Goal: Check status: Verify the current state of an ongoing process or item

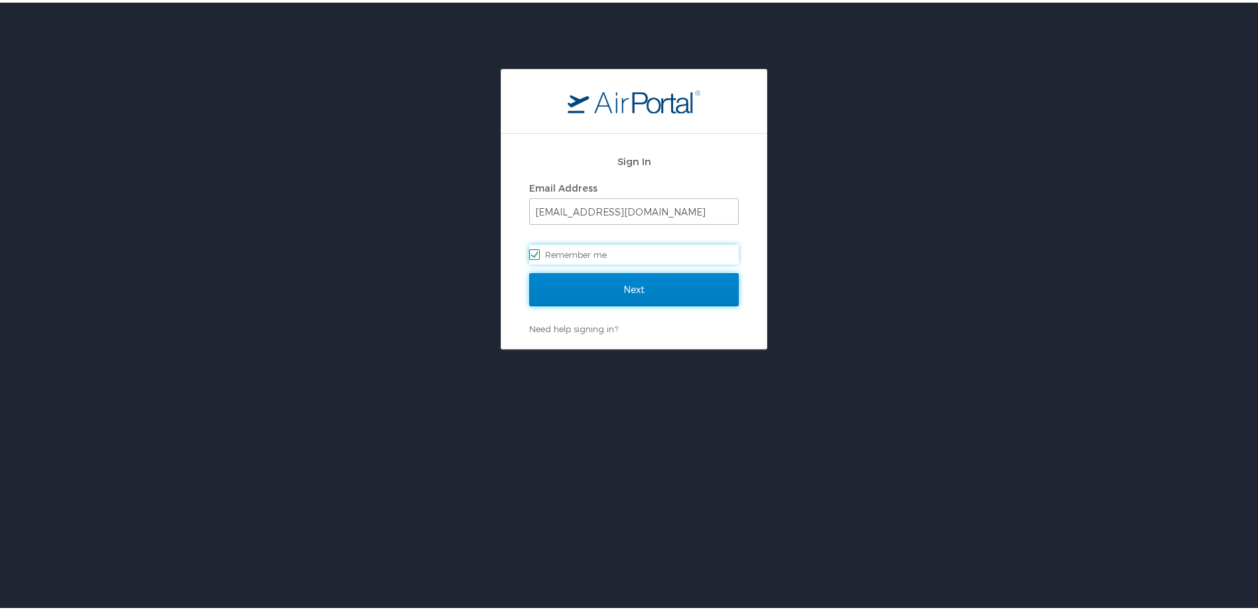
click at [608, 287] on input "Next" at bounding box center [634, 287] width 210 height 33
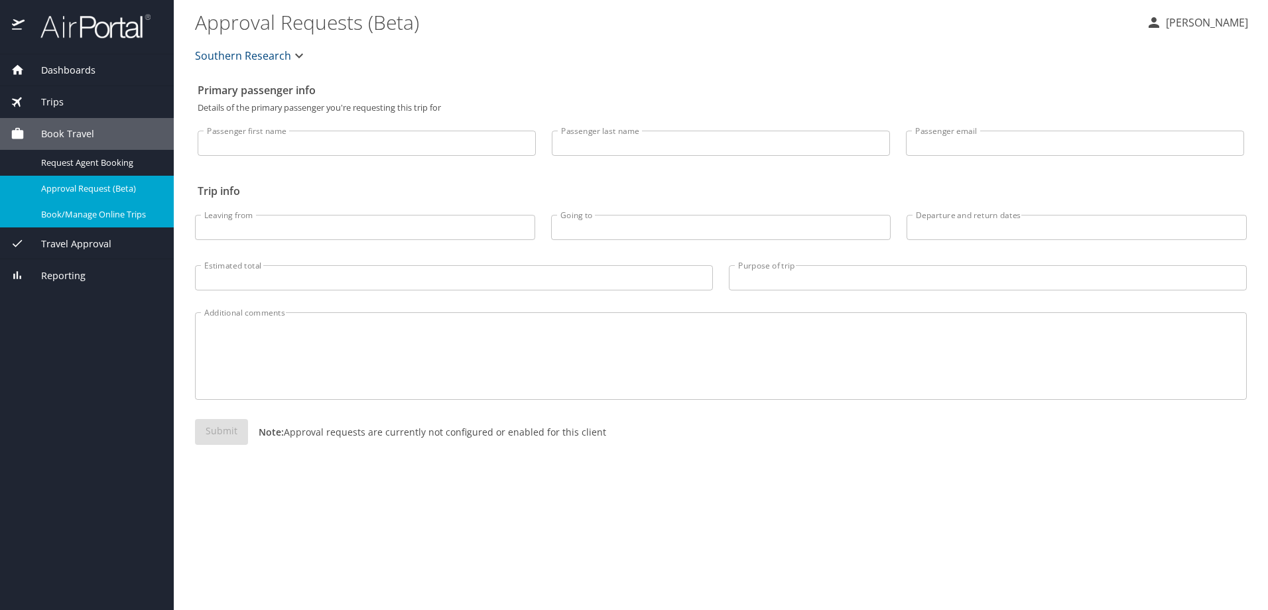
click at [127, 208] on div "Book/Manage Online Trips" at bounding box center [87, 214] width 153 height 15
click at [53, 96] on span "Trips" at bounding box center [44, 102] width 39 height 15
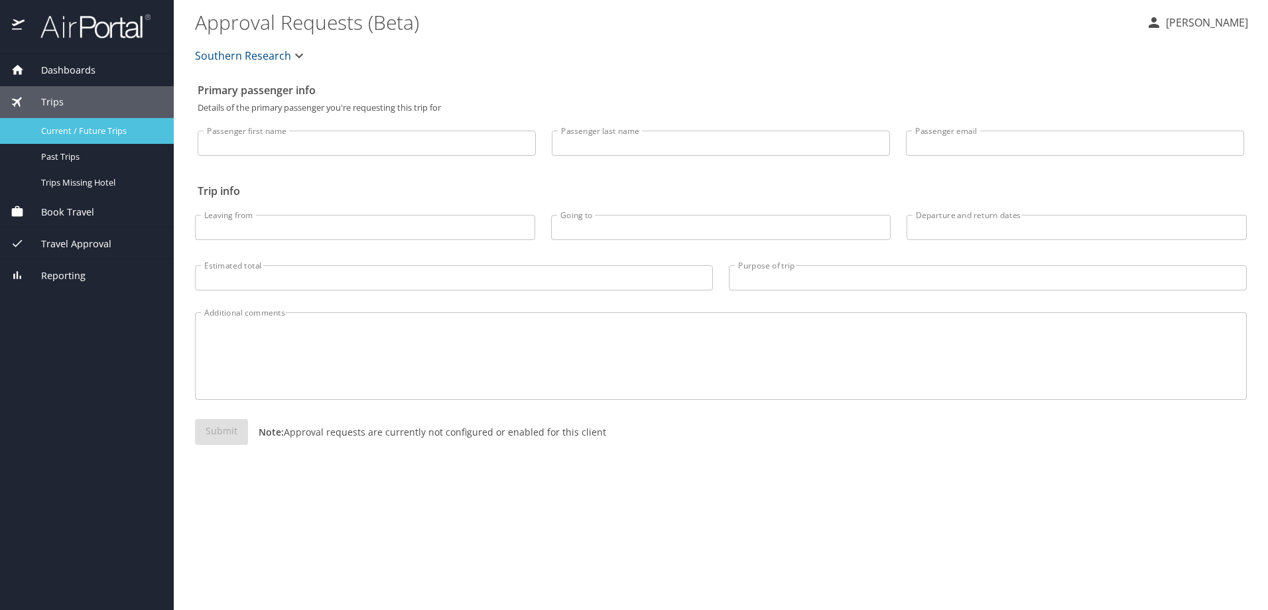
click at [127, 121] on link "Current / Future Trips" at bounding box center [87, 131] width 174 height 26
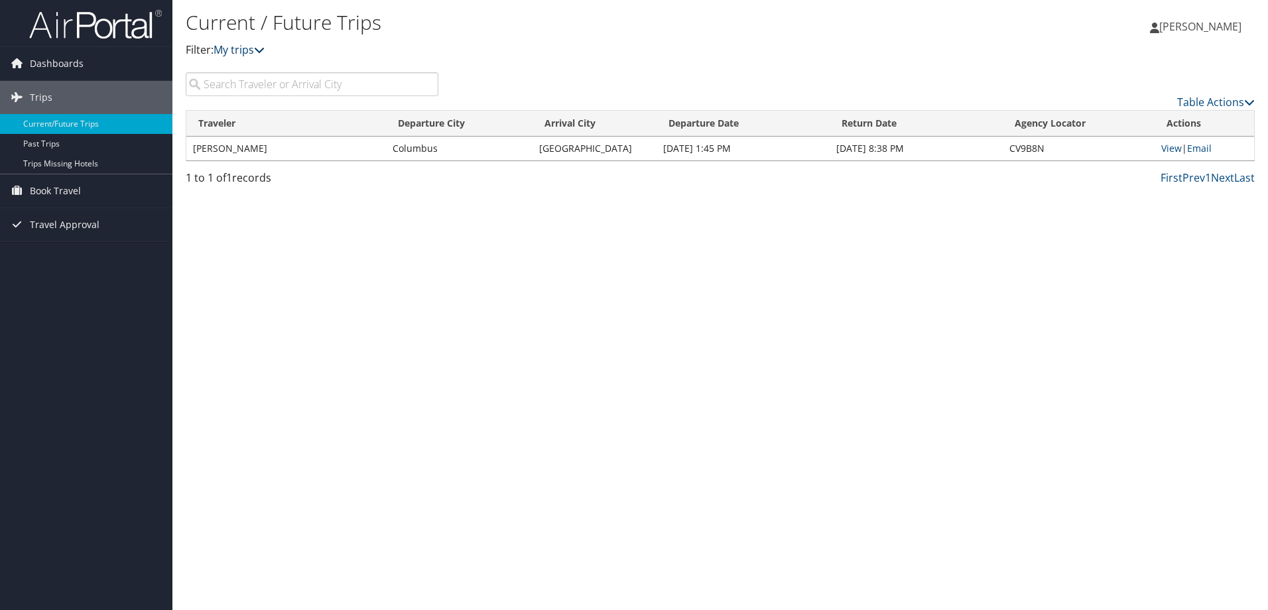
click at [222, 48] on link "My trips" at bounding box center [239, 49] width 51 height 15
click at [257, 48] on link "My trips" at bounding box center [239, 49] width 51 height 15
click at [1159, 148] on td "View | Email" at bounding box center [1204, 149] width 99 height 24
click at [1163, 148] on link "View" at bounding box center [1171, 148] width 21 height 13
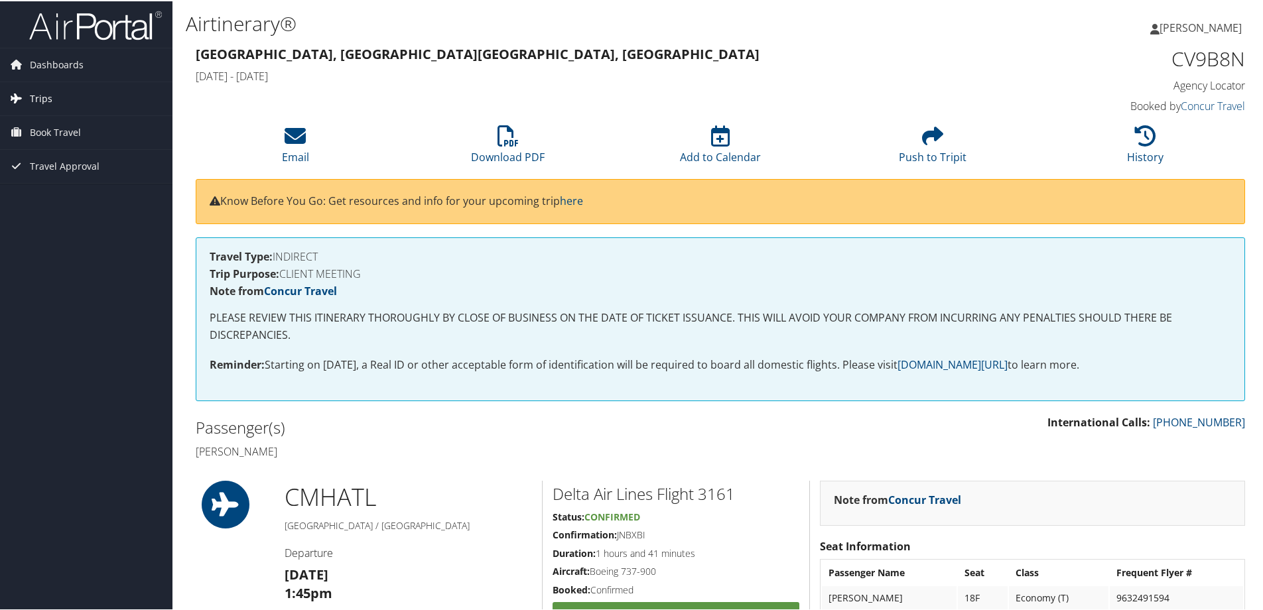
click at [64, 92] on link "Trips" at bounding box center [86, 97] width 172 height 33
click at [68, 121] on link "Current/Future Trips" at bounding box center [86, 124] width 172 height 20
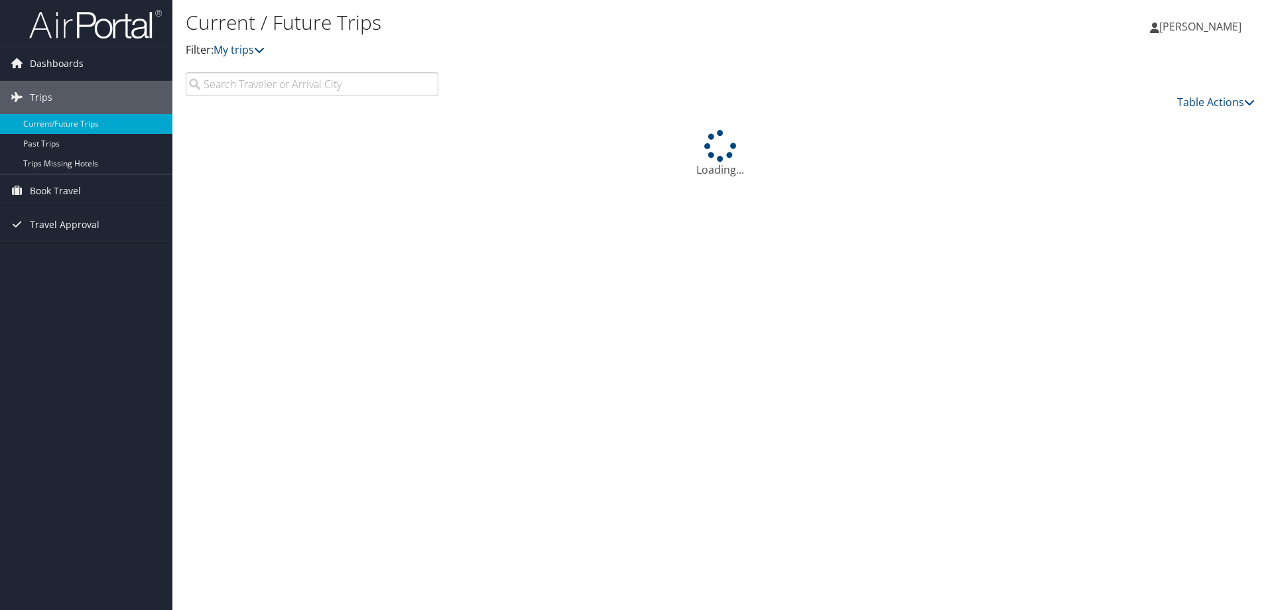
click at [18, 74] on link "Dashboards" at bounding box center [86, 63] width 172 height 33
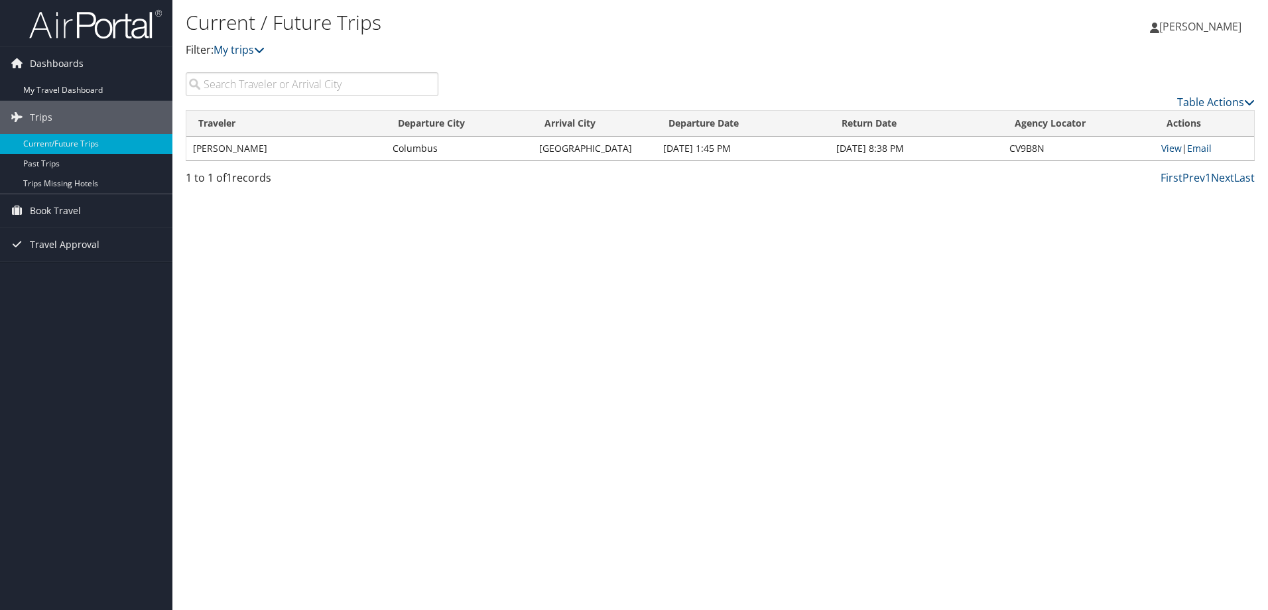
click at [18, 74] on link "Dashboards" at bounding box center [86, 63] width 172 height 33
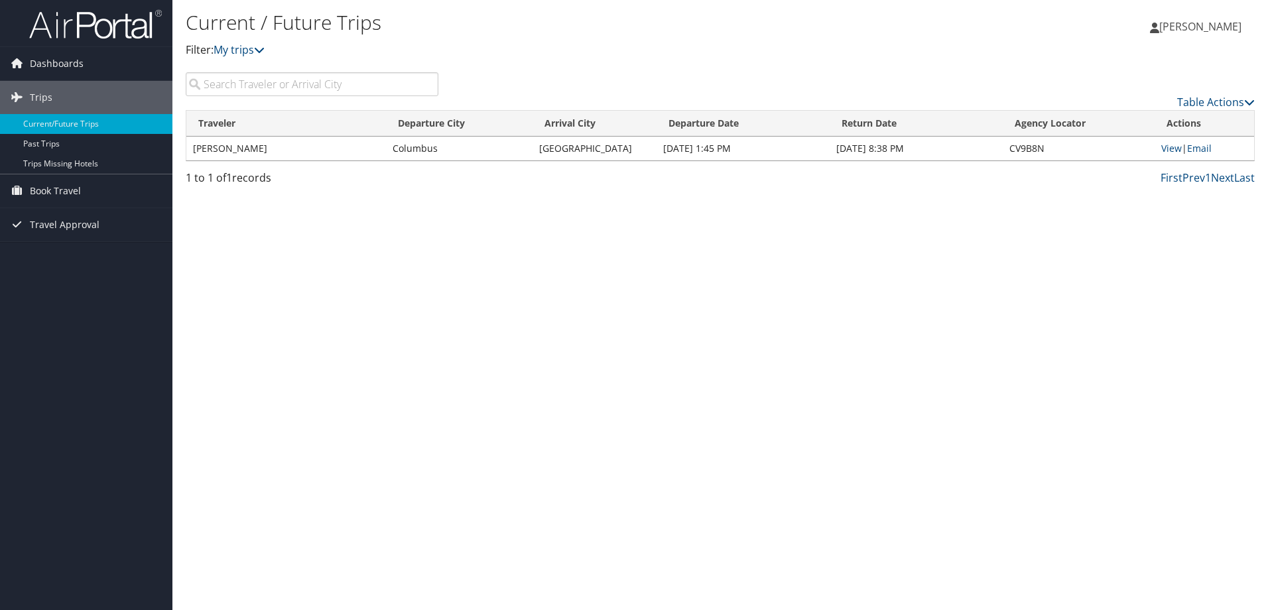
click at [18, 74] on link "Dashboards" at bounding box center [86, 63] width 172 height 33
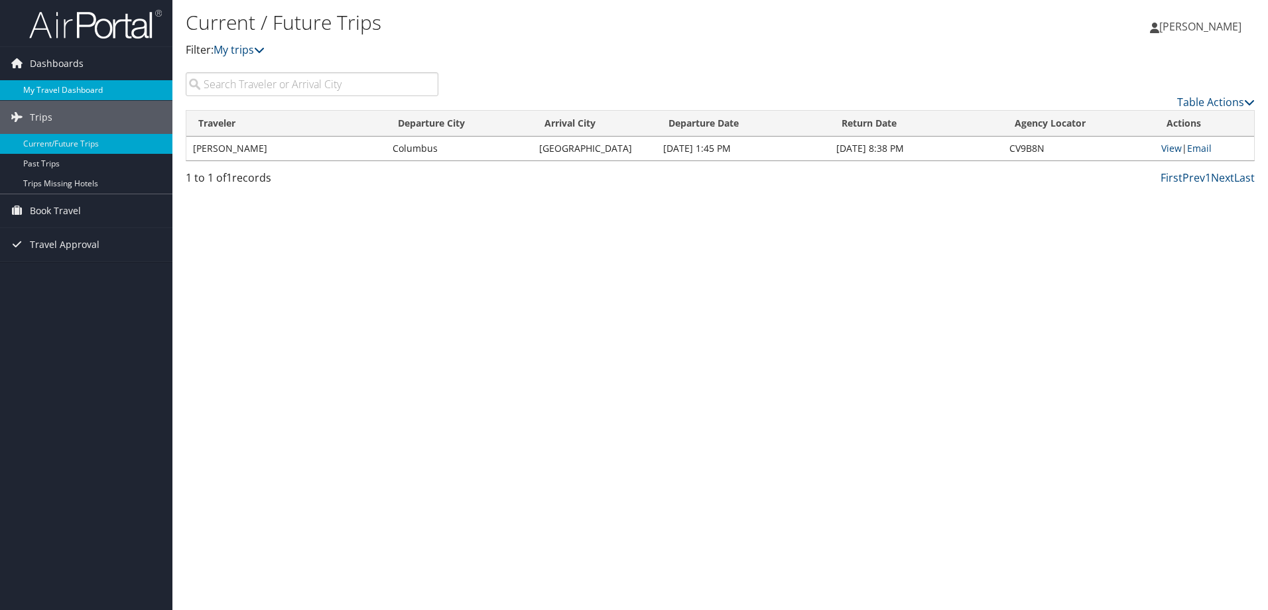
click at [54, 90] on link "My Travel Dashboard" at bounding box center [86, 90] width 172 height 20
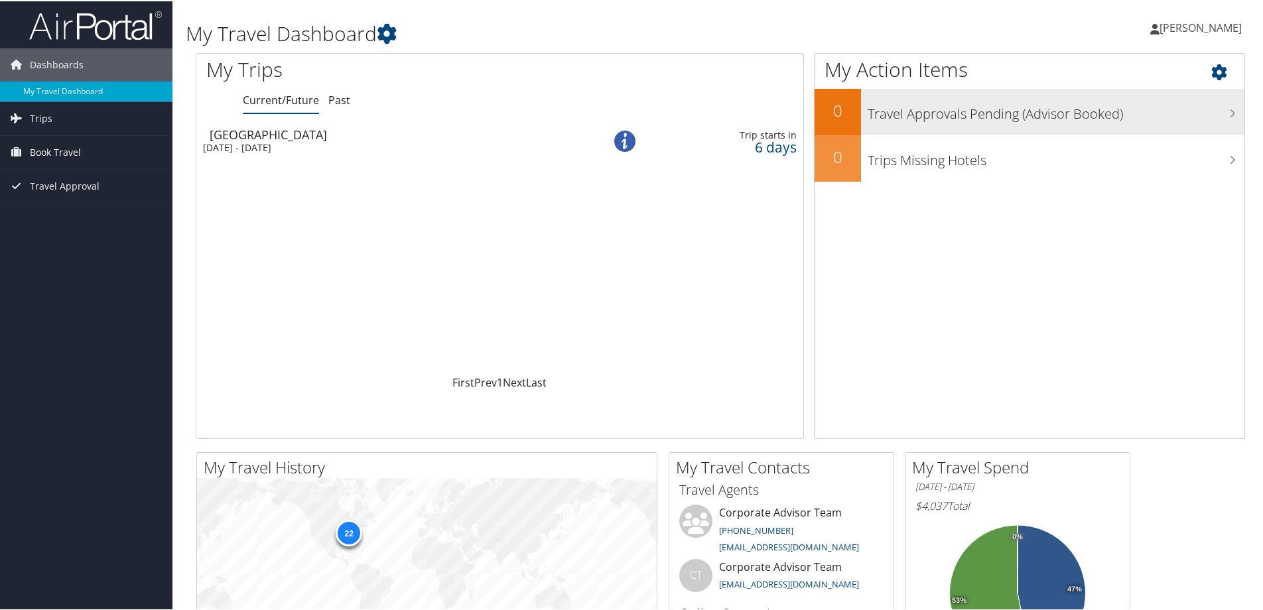
click at [954, 107] on h3 "Travel Approvals Pending (Advisor Booked)" at bounding box center [1056, 109] width 377 height 25
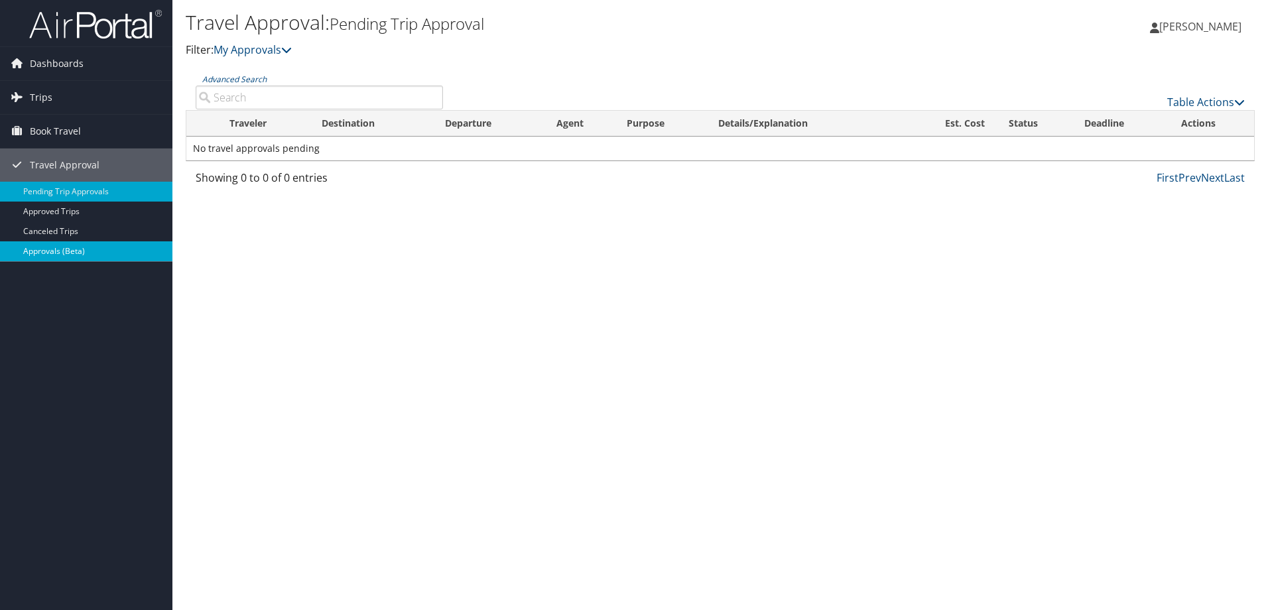
click at [66, 253] on link "Approvals (Beta)" at bounding box center [86, 251] width 172 height 20
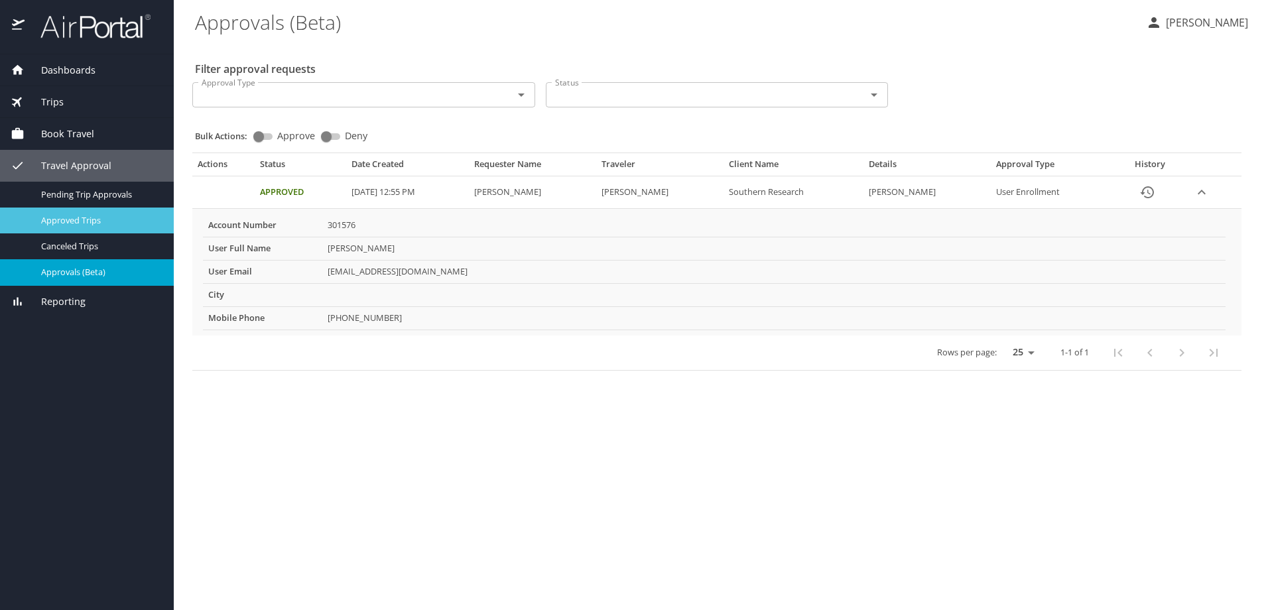
click at [91, 221] on span "Approved Trips" at bounding box center [99, 220] width 117 height 13
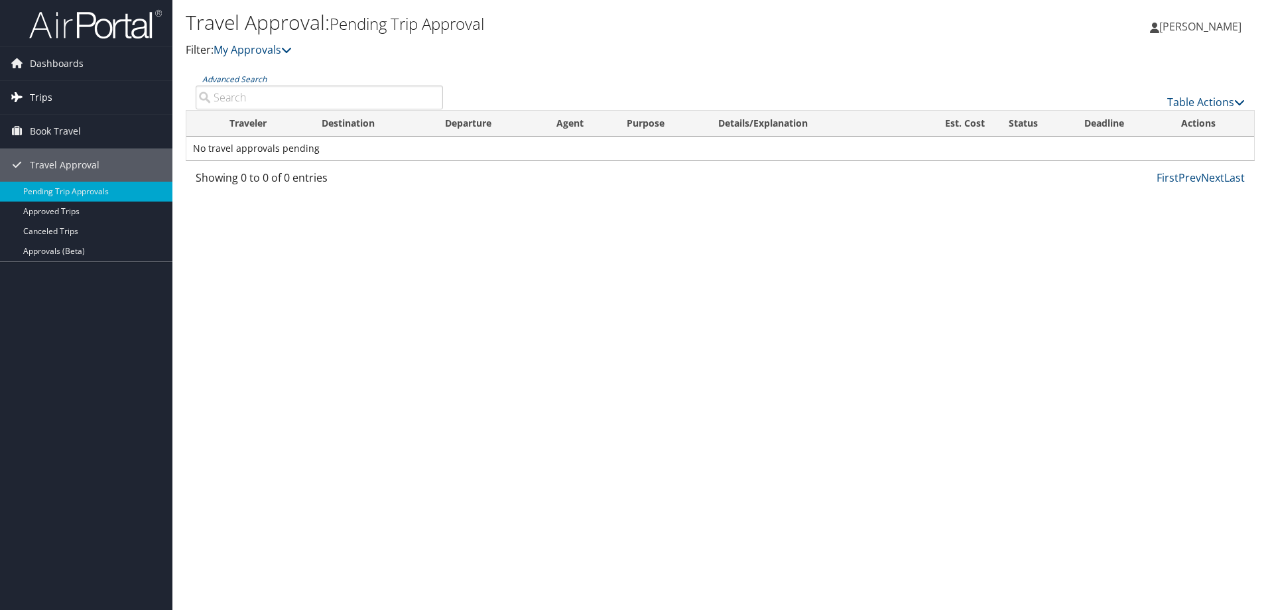
click at [53, 99] on link "Trips" at bounding box center [86, 97] width 172 height 33
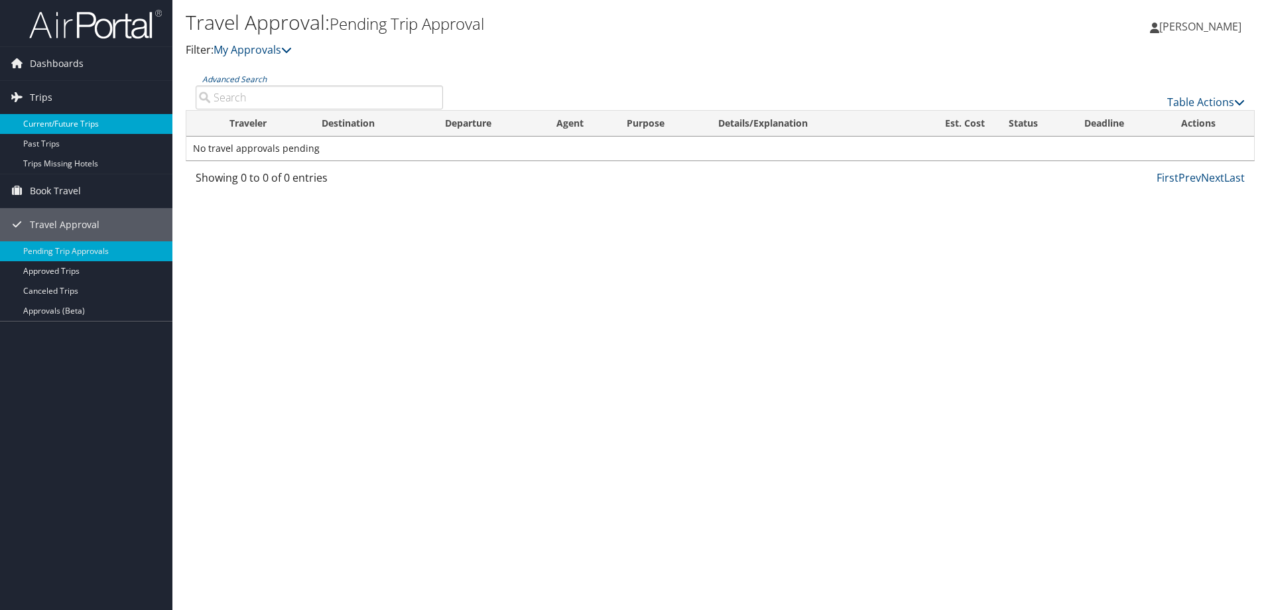
click at [56, 116] on link "Current/Future Trips" at bounding box center [86, 124] width 172 height 20
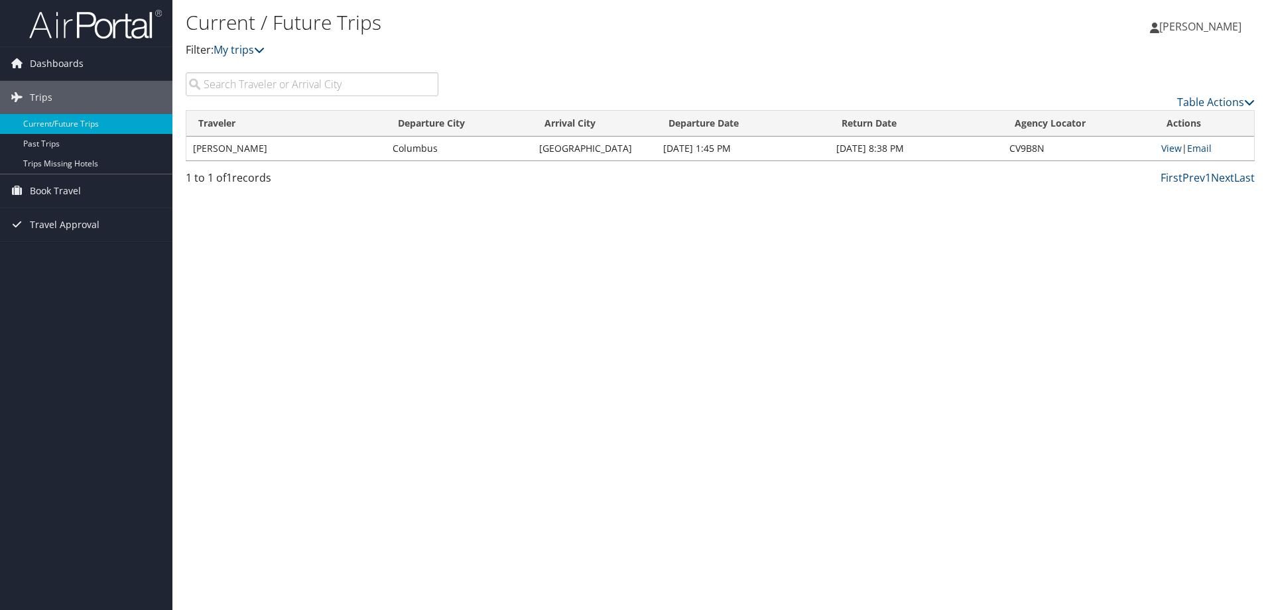
click at [110, 17] on img at bounding box center [95, 24] width 133 height 31
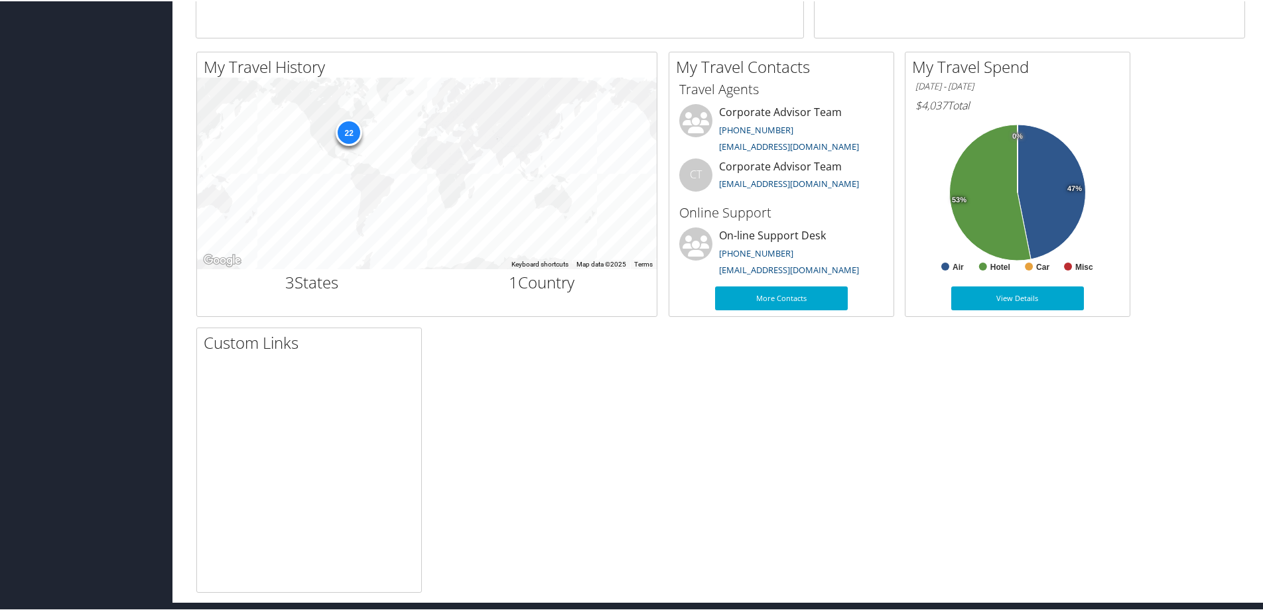
scroll to position [405, 0]
